Goal: Obtain resource: Download file/media

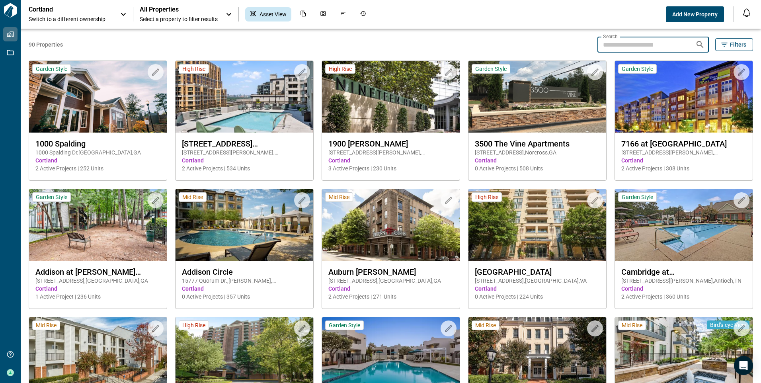
click at [634, 41] on input "Search" at bounding box center [644, 45] width 92 height 16
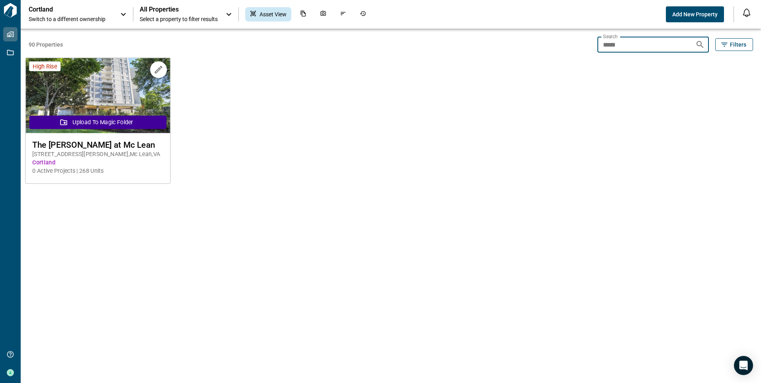
type input "*****"
click at [111, 142] on span "The [PERSON_NAME] at Mc Lean" at bounding box center [97, 145] width 131 height 10
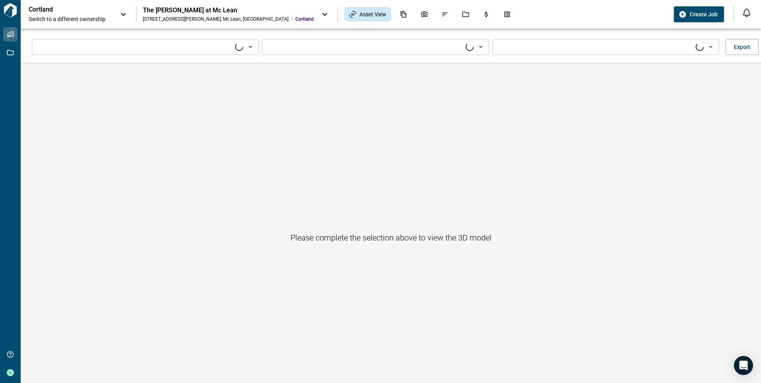
type input "****"
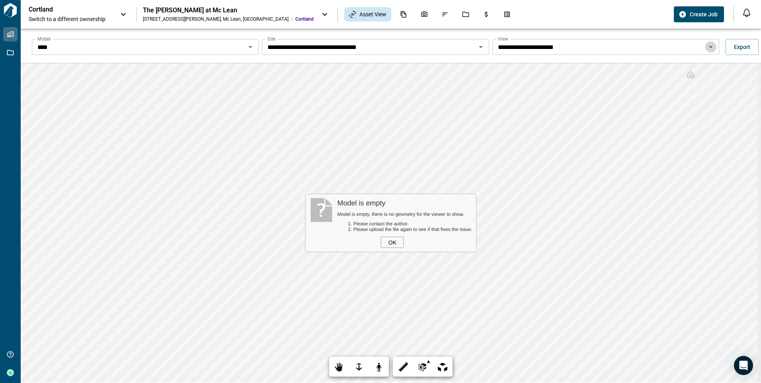
click at [709, 47] on icon "Open" at bounding box center [711, 47] width 4 height 2
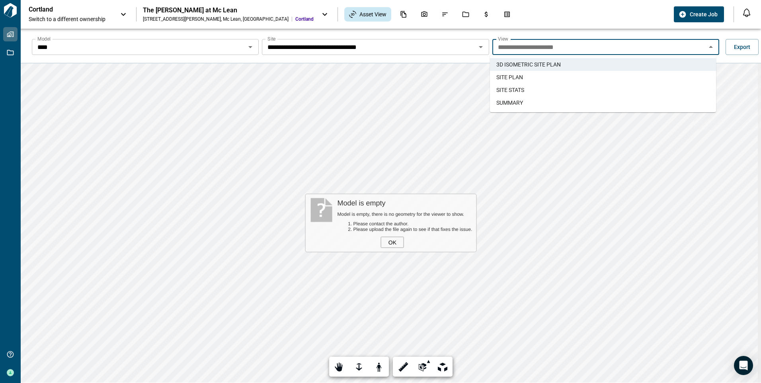
click at [629, 80] on li "SITE PLAN" at bounding box center [603, 77] width 226 height 13
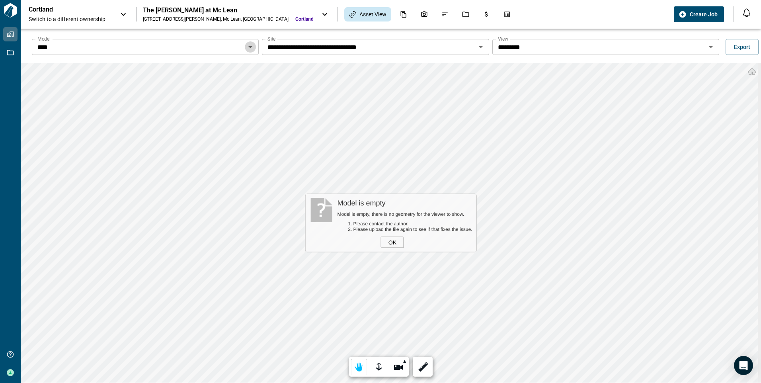
click at [248, 47] on icon "Open" at bounding box center [251, 47] width 10 height 10
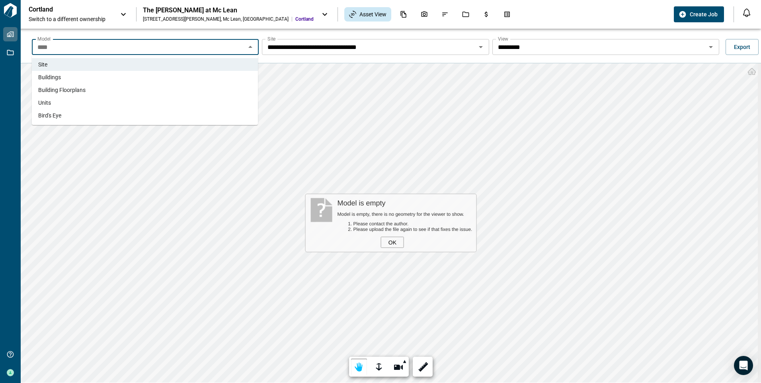
click at [214, 101] on li "Units" at bounding box center [145, 102] width 226 height 13
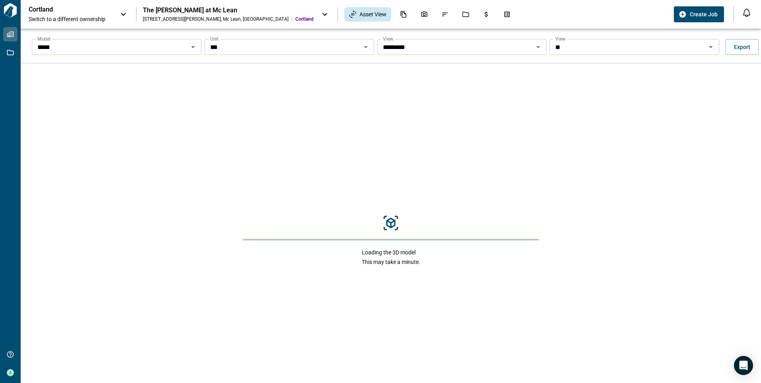
click at [361, 57] on div "Model ***** Model Unit *** Unit View ********* View View ** View Export" at bounding box center [397, 46] width 741 height 25
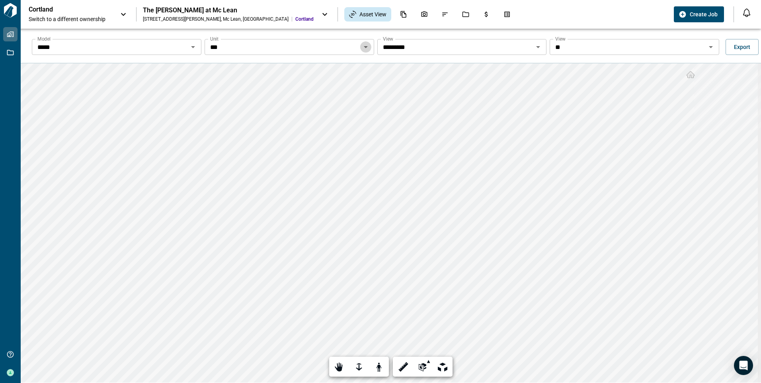
click at [364, 46] on icon "Open" at bounding box center [366, 47] width 4 height 2
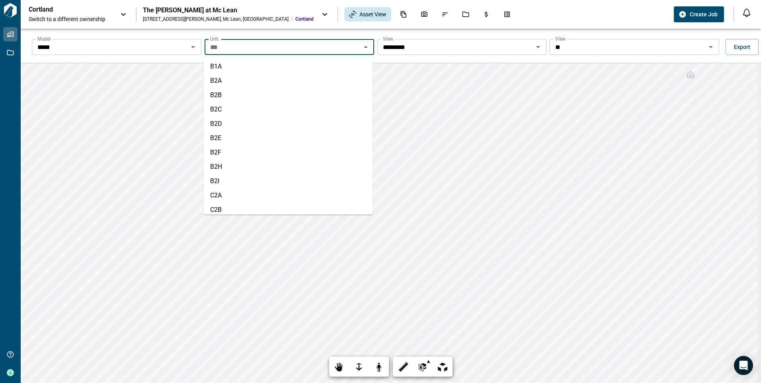
scroll to position [148, 0]
click at [229, 190] on li "C2B" at bounding box center [288, 190] width 169 height 14
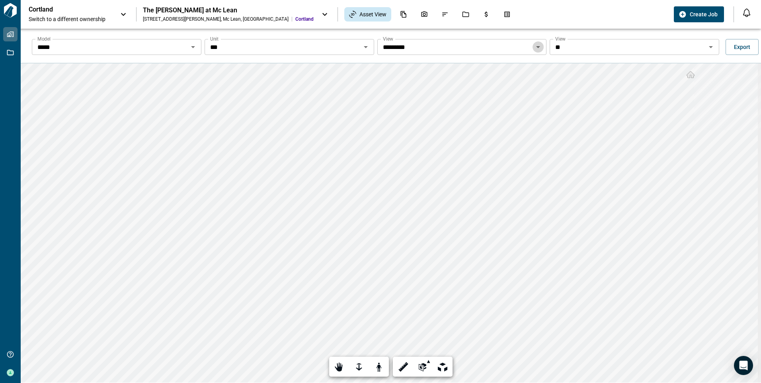
click at [536, 49] on icon "Open" at bounding box center [539, 47] width 10 height 10
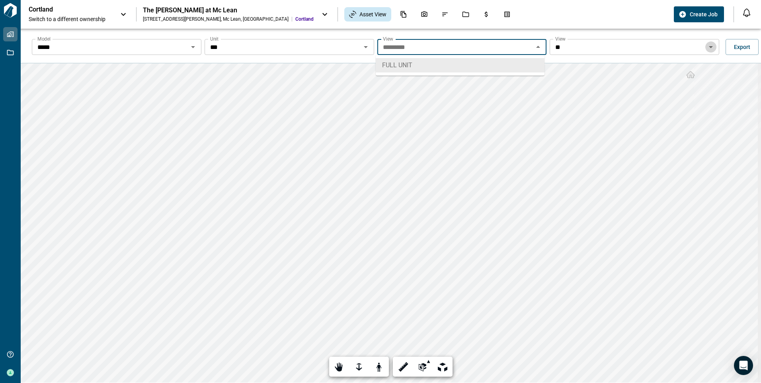
click at [709, 48] on icon "Open" at bounding box center [711, 47] width 10 height 10
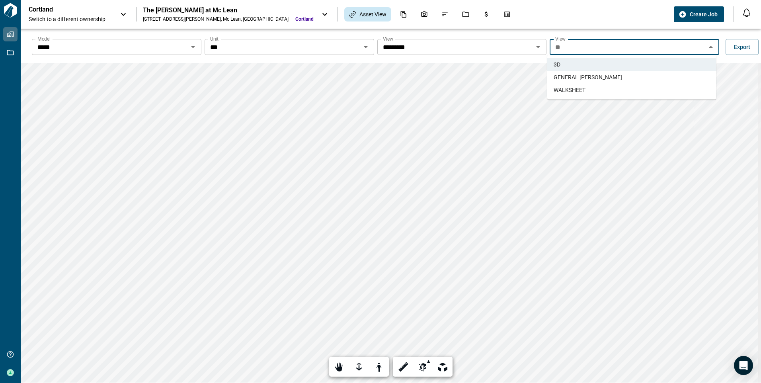
click at [669, 91] on li "WALKSHEET" at bounding box center [632, 90] width 169 height 13
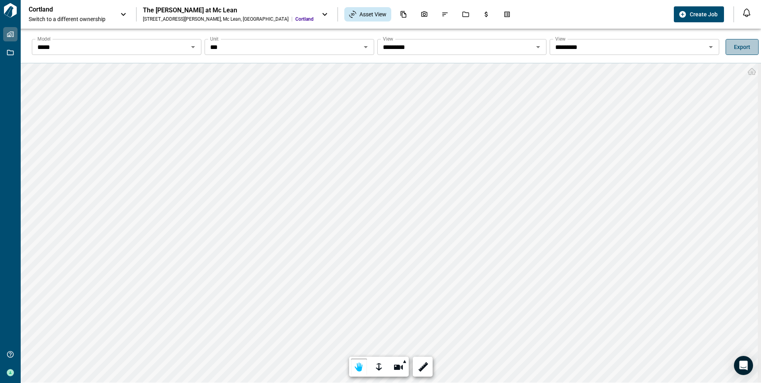
drag, startPoint x: 751, startPoint y: 51, endPoint x: 741, endPoint y: 47, distance: 11.5
click at [741, 47] on button "Export" at bounding box center [742, 47] width 33 height 16
click at [740, 47] on span "Export" at bounding box center [742, 47] width 16 height 8
click at [185, 239] on div at bounding box center [380, 191] width 761 height 383
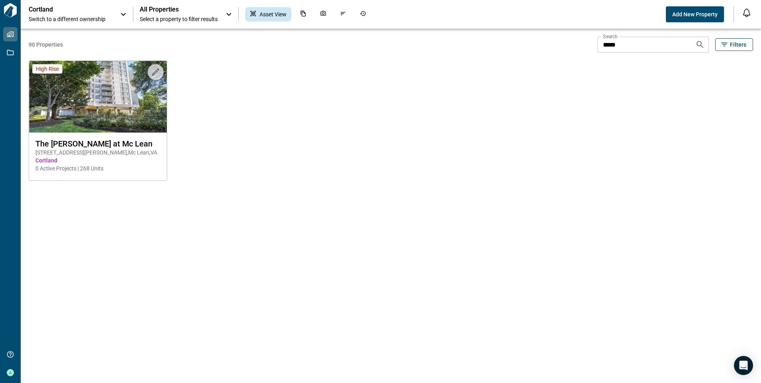
drag, startPoint x: 284, startPoint y: 184, endPoint x: 255, endPoint y: 175, distance: 30.7
click at [255, 175] on div "90 Properties Search ***** Search Filters Upload to Magic Folder High Rise The …" at bounding box center [391, 206] width 725 height 354
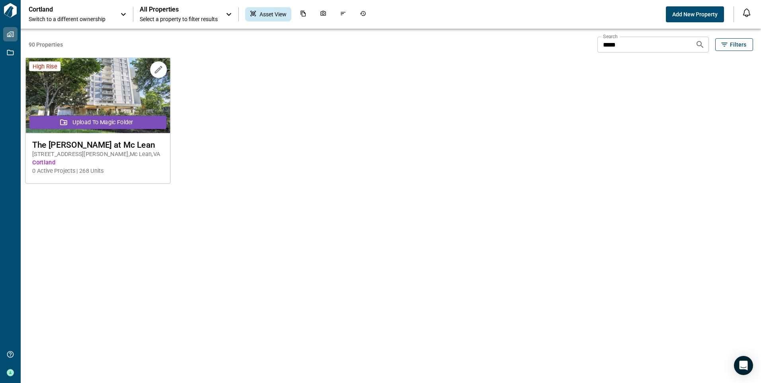
click at [119, 117] on button "Upload to Magic Folder" at bounding box center [97, 122] width 137 height 14
click at [117, 148] on span "The [PERSON_NAME] at Mc Lean" at bounding box center [97, 145] width 131 height 10
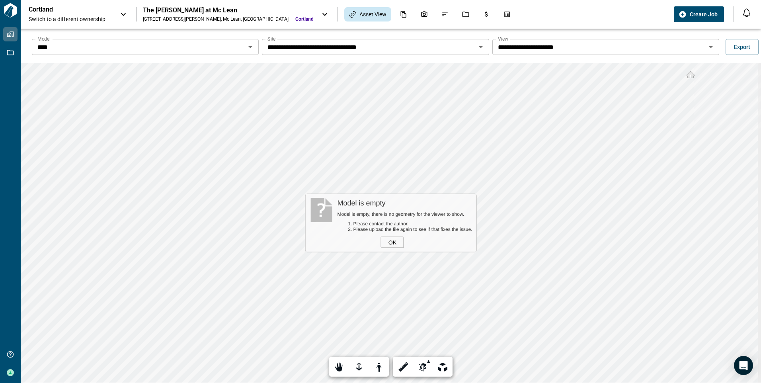
click at [290, 48] on input "**********" at bounding box center [368, 46] width 209 height 11
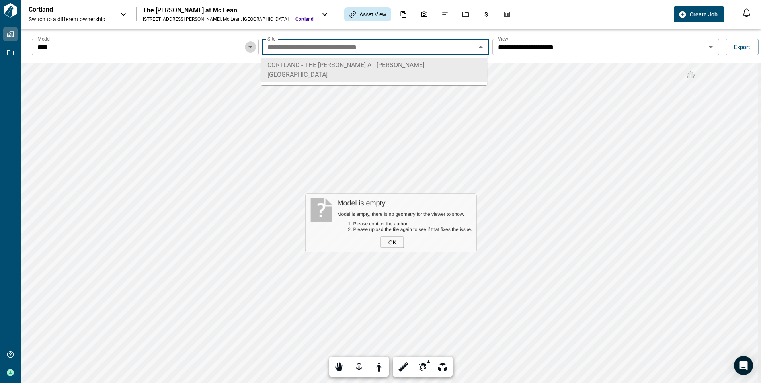
click at [250, 47] on icon "Open" at bounding box center [250, 47] width 4 height 2
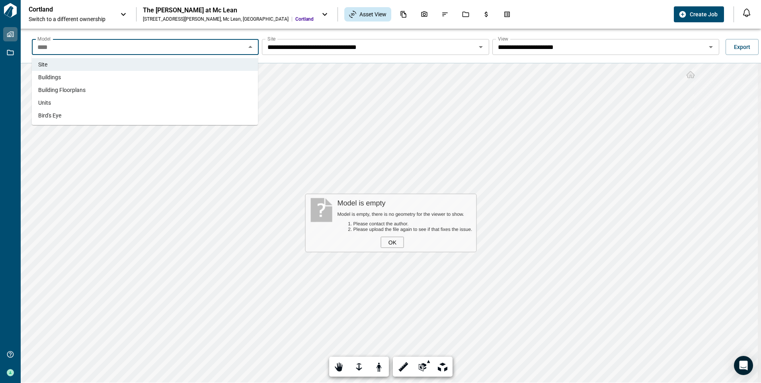
click at [215, 98] on li "Units" at bounding box center [145, 102] width 226 height 13
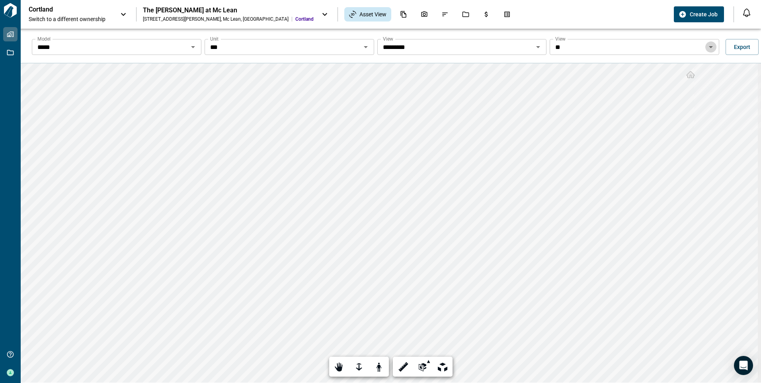
click at [707, 49] on icon "Open" at bounding box center [711, 47] width 10 height 10
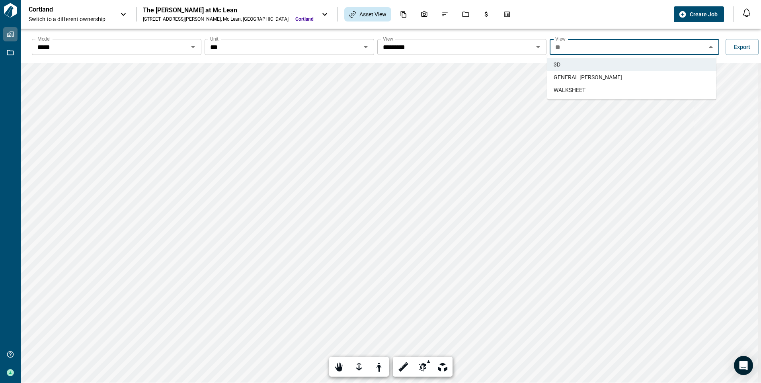
click at [659, 90] on li "WALKSHEET" at bounding box center [632, 90] width 169 height 13
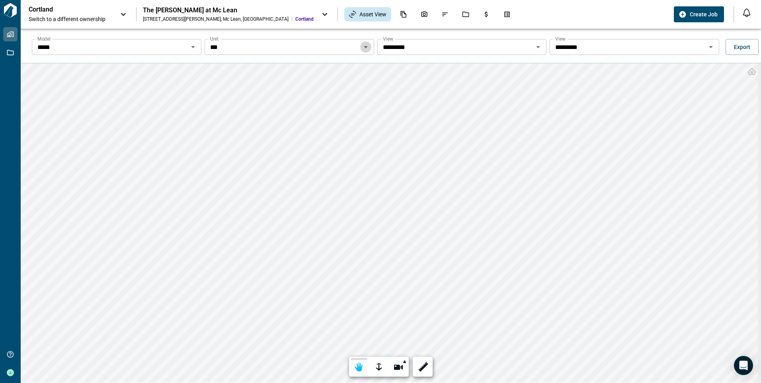
click at [364, 50] on icon "Open" at bounding box center [366, 47] width 10 height 10
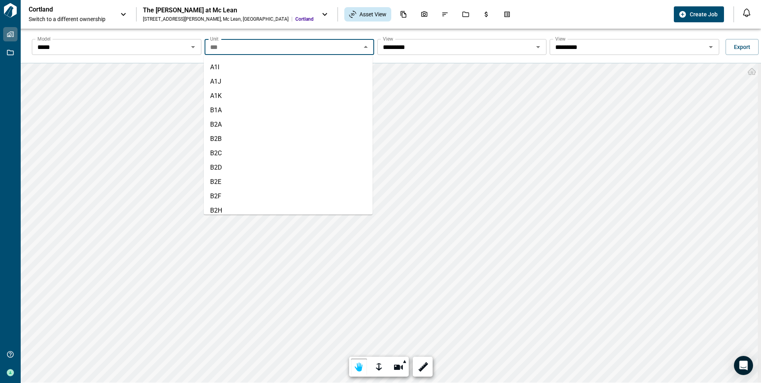
scroll to position [148, 0]
click at [288, 193] on li "C2B" at bounding box center [288, 190] width 169 height 14
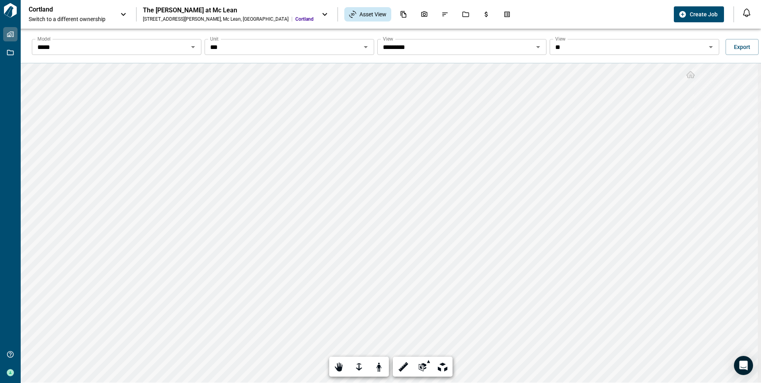
drag, startPoint x: 702, startPoint y: 53, endPoint x: 709, endPoint y: 49, distance: 8.6
click at [709, 49] on div "** View" at bounding box center [635, 47] width 170 height 16
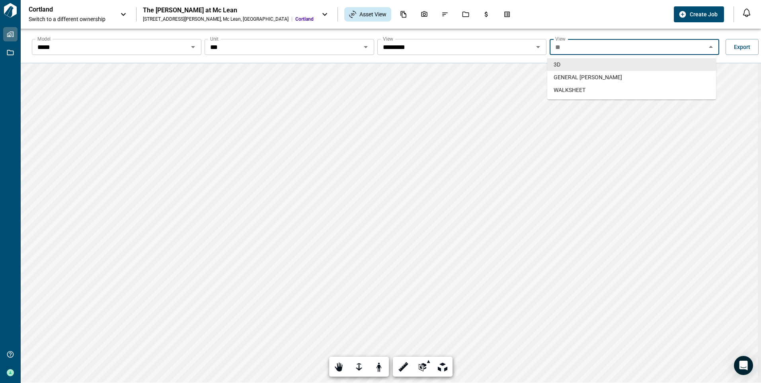
click at [709, 49] on icon "Close" at bounding box center [711, 47] width 10 height 10
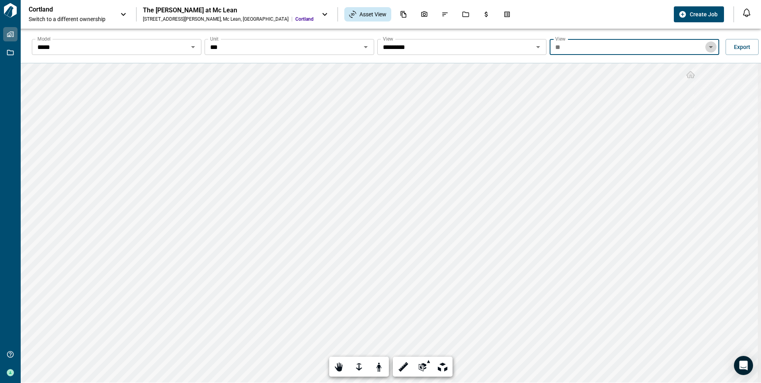
click at [708, 49] on icon "Open" at bounding box center [711, 47] width 10 height 10
click at [660, 88] on li "WALKSHEET" at bounding box center [632, 90] width 169 height 13
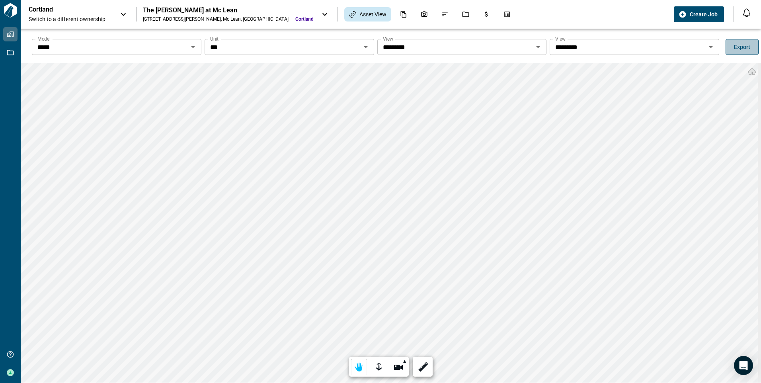
click at [738, 47] on span "Export" at bounding box center [742, 47] width 16 height 8
drag, startPoint x: 751, startPoint y: 122, endPoint x: 750, endPoint y: 133, distance: 11.3
